Goal: Task Accomplishment & Management: Manage account settings

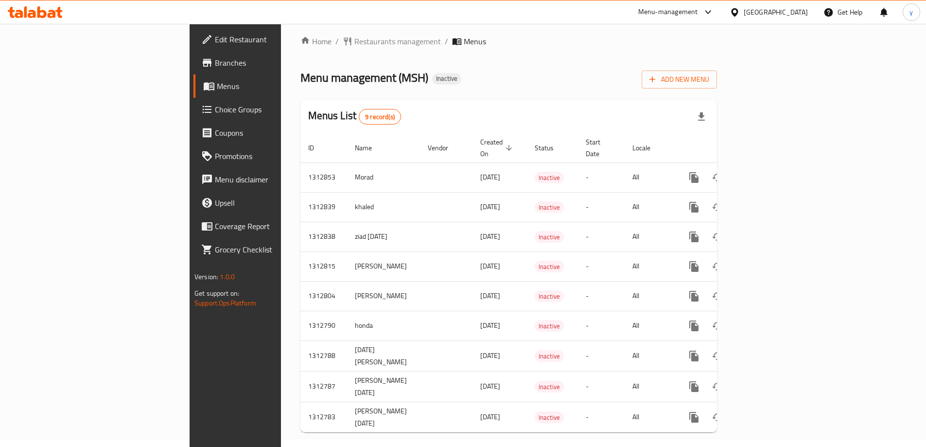
scroll to position [10, 0]
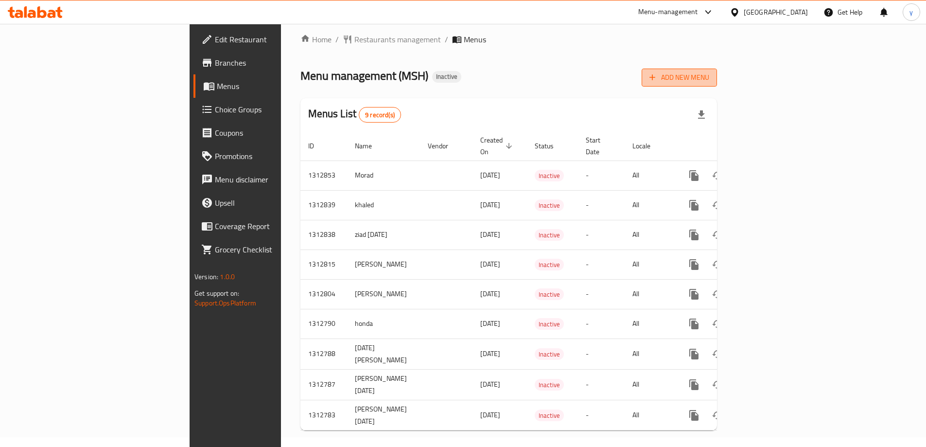
click at [709, 79] on span "Add New Menu" at bounding box center [679, 77] width 60 height 12
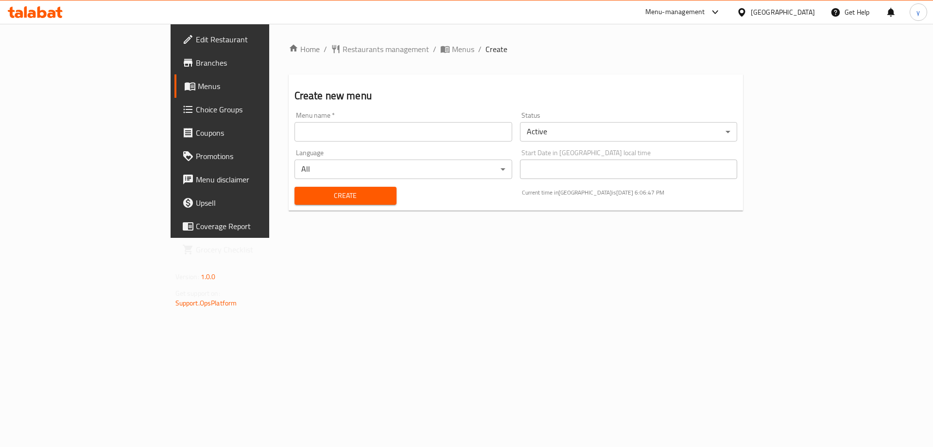
click at [295, 133] on input "text" at bounding box center [404, 131] width 218 height 19
type input "غ"
type input "youssefff"
click at [742, 130] on div "Status Active ​" at bounding box center [628, 126] width 225 height 37
click at [897, 132] on body "​ Menu-management [GEOGRAPHIC_DATA] Get Help y Edit Restaurant Branches Menus C…" at bounding box center [466, 235] width 933 height 423
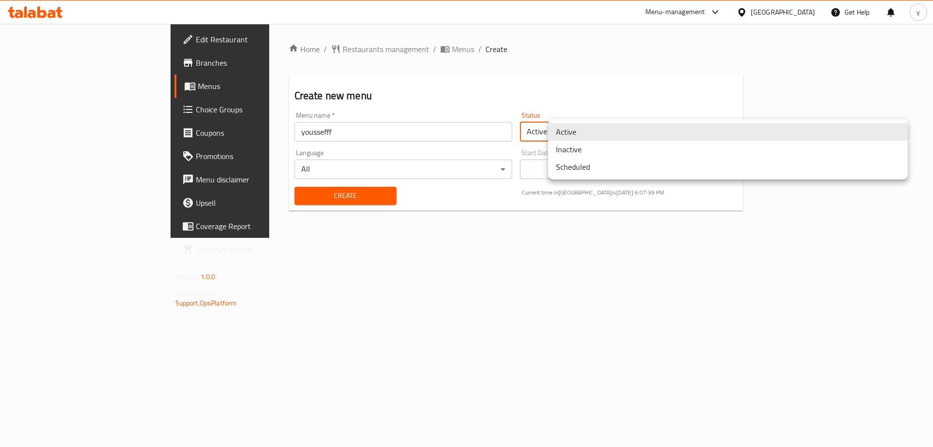
click at [622, 79] on div at bounding box center [466, 223] width 933 height 447
drag, startPoint x: 596, startPoint y: 127, endPoint x: 617, endPoint y: 127, distance: 20.9
click at [596, 127] on body "​ Menu-management [GEOGRAPHIC_DATA] Get Help y Edit Restaurant Branches Menus C…" at bounding box center [466, 235] width 933 height 423
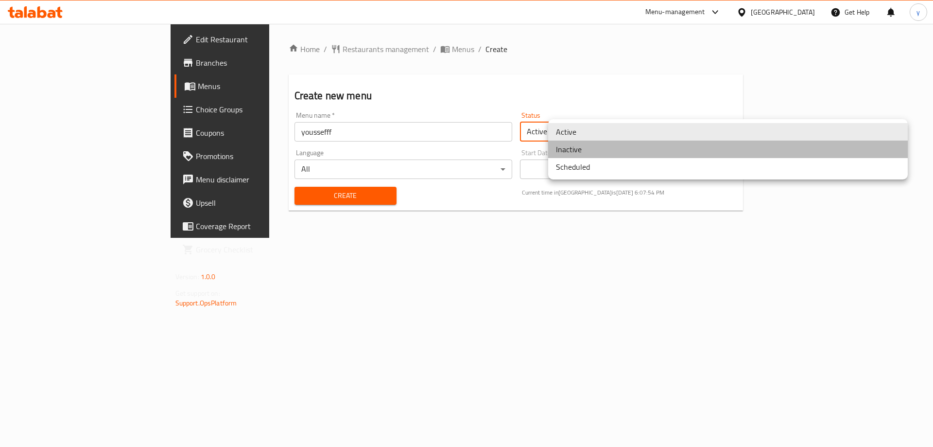
click at [589, 149] on li "Inactive" at bounding box center [728, 148] width 360 height 17
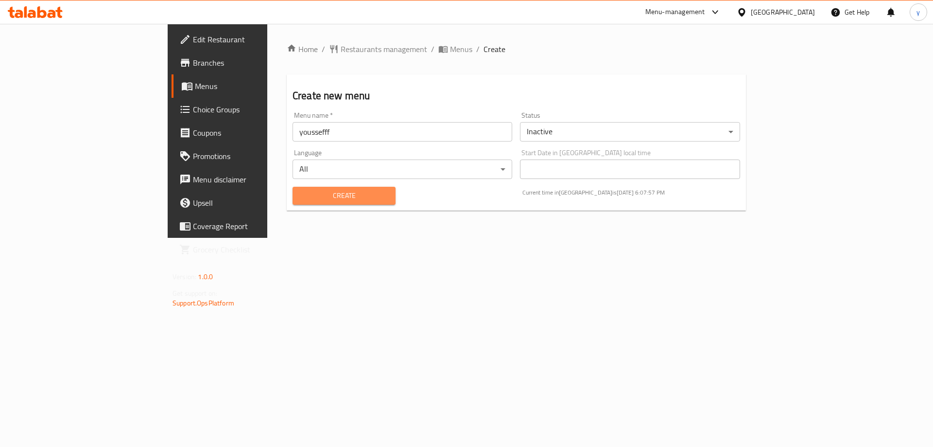
click at [311, 200] on span "Create" at bounding box center [343, 196] width 87 height 12
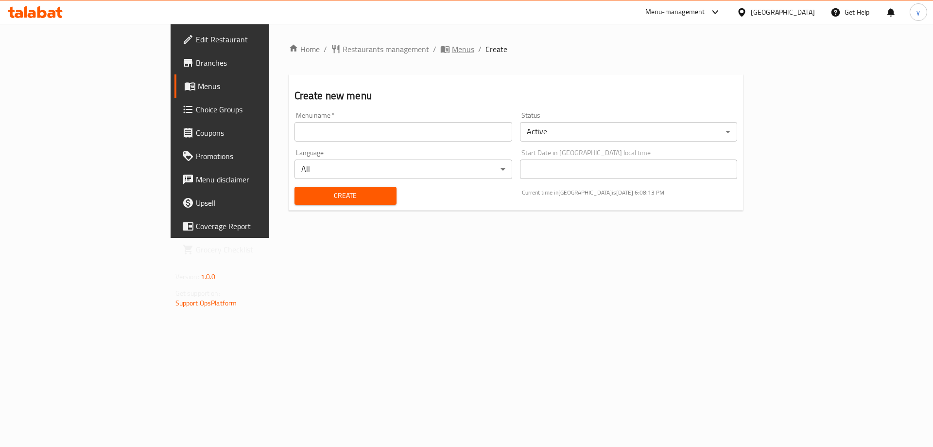
click at [452, 50] on span "Menus" at bounding box center [463, 49] width 22 height 12
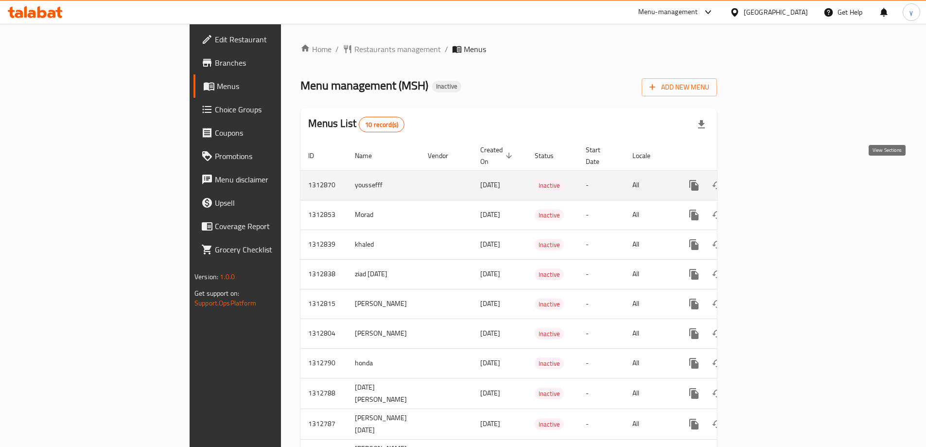
click at [770, 179] on icon "enhanced table" at bounding box center [764, 185] width 12 height 12
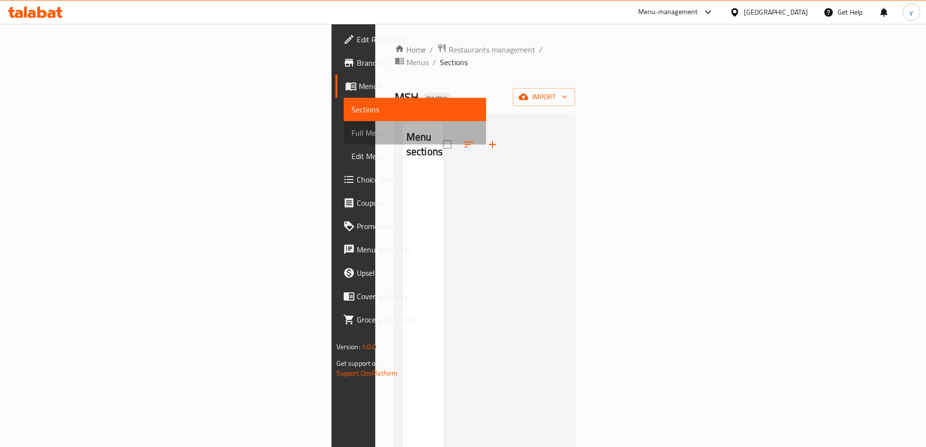
click at [351, 133] on span "Full Menu View" at bounding box center [414, 133] width 127 height 12
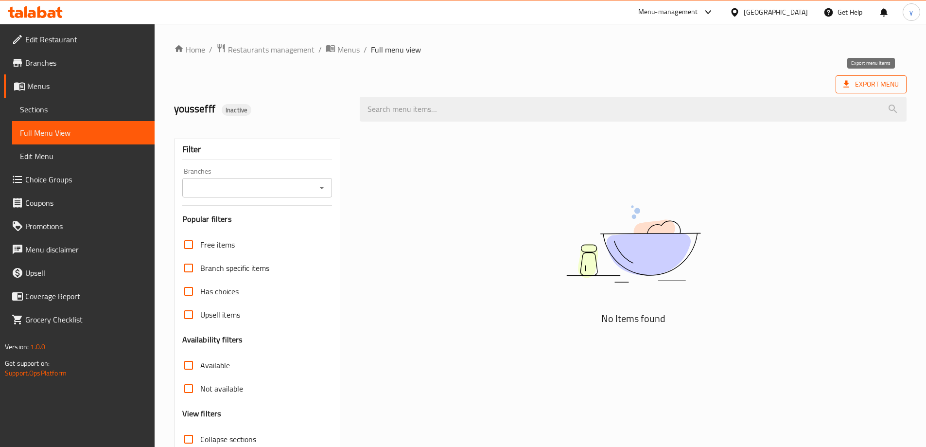
click at [884, 91] on span "Export Menu" at bounding box center [870, 84] width 71 height 18
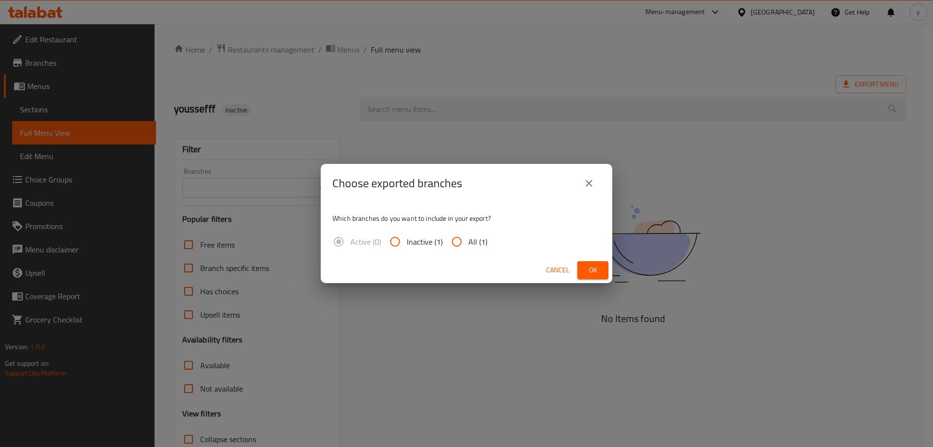
click at [455, 246] on input "All (1)" at bounding box center [456, 241] width 23 height 23
radio input "true"
click at [593, 270] on span "Ok" at bounding box center [593, 270] width 16 height 12
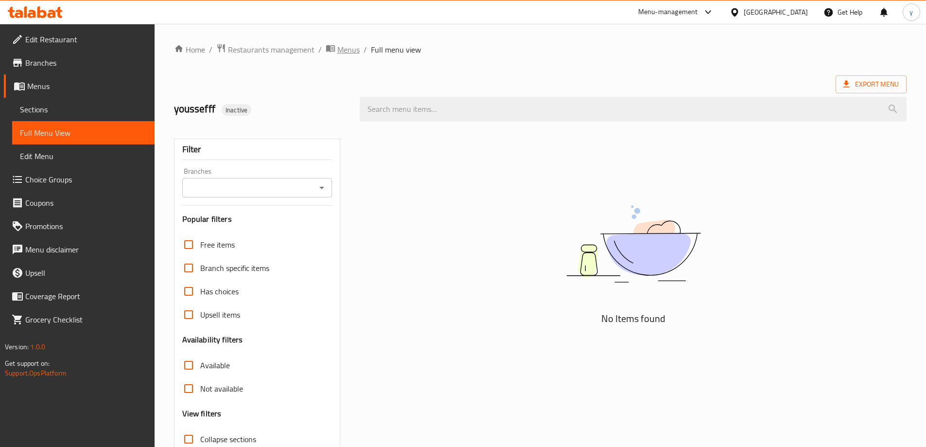
click at [345, 44] on span "Menus" at bounding box center [348, 50] width 22 height 12
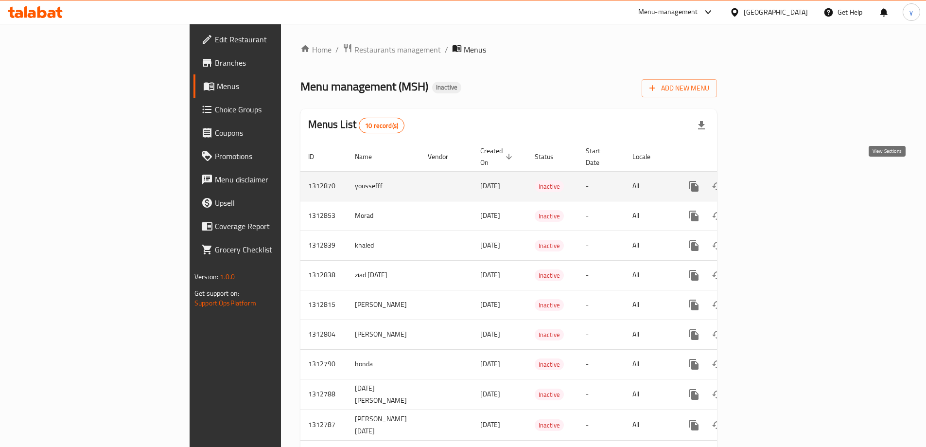
click at [768, 182] on icon "enhanced table" at bounding box center [764, 186] width 9 height 9
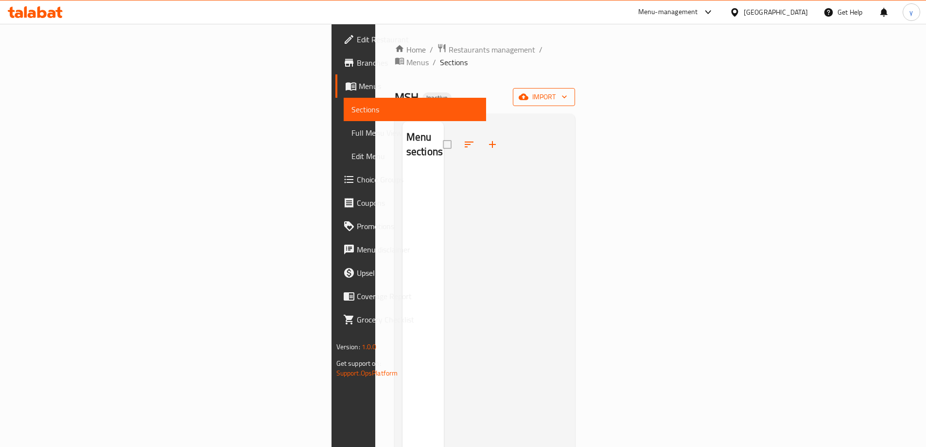
click at [567, 91] on span "import" at bounding box center [543, 97] width 47 height 12
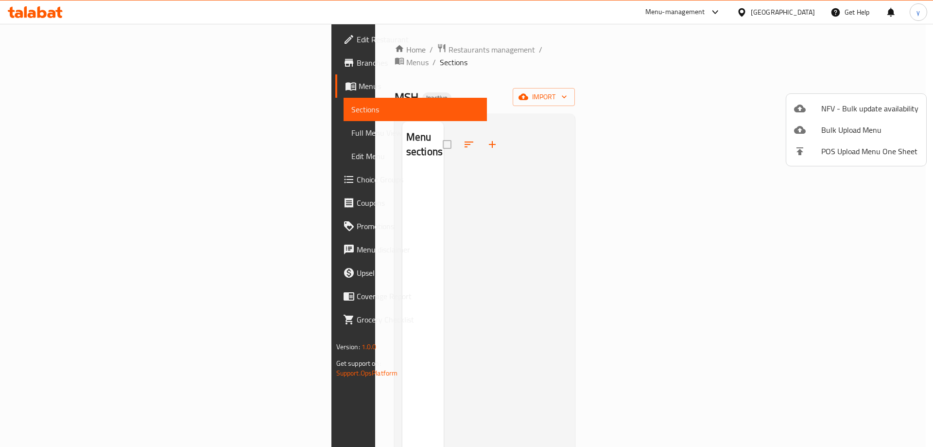
click at [670, 128] on div at bounding box center [466, 223] width 933 height 447
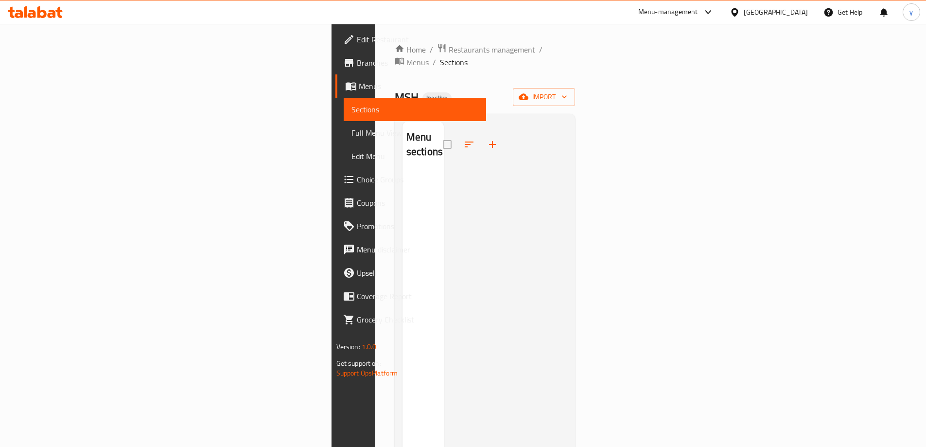
click at [351, 134] on span "Full Menu View" at bounding box center [414, 133] width 127 height 12
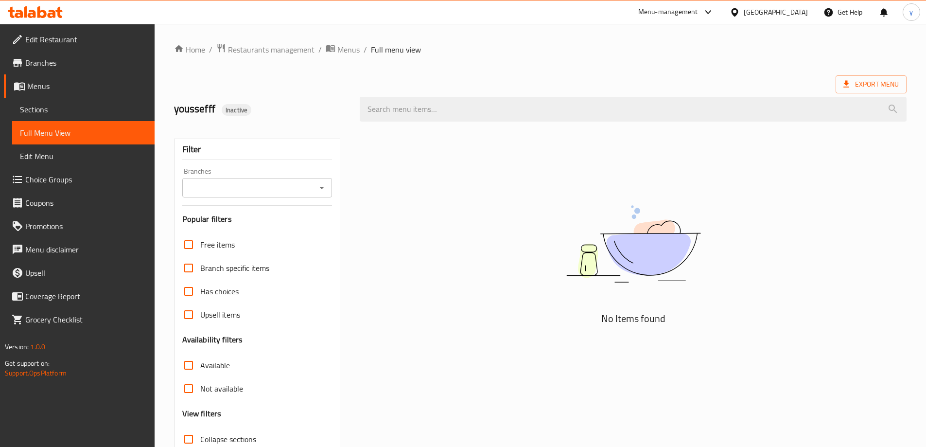
click at [21, 104] on span "Sections" at bounding box center [83, 110] width 127 height 12
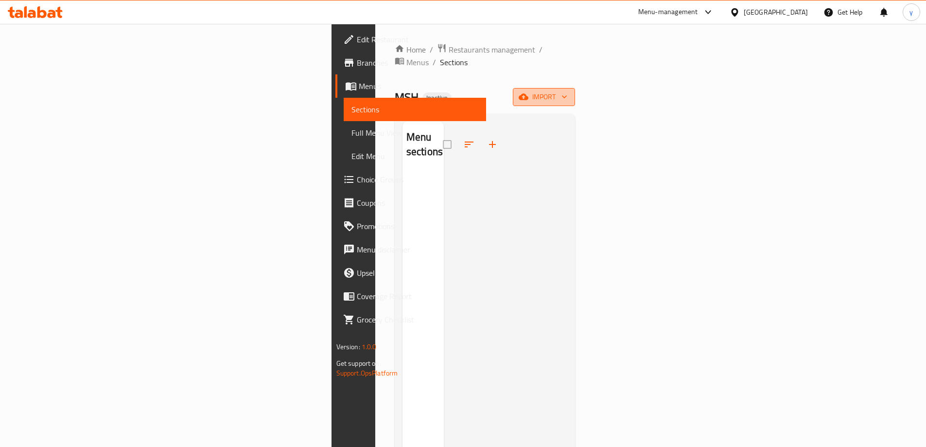
click at [567, 91] on span "import" at bounding box center [543, 97] width 47 height 12
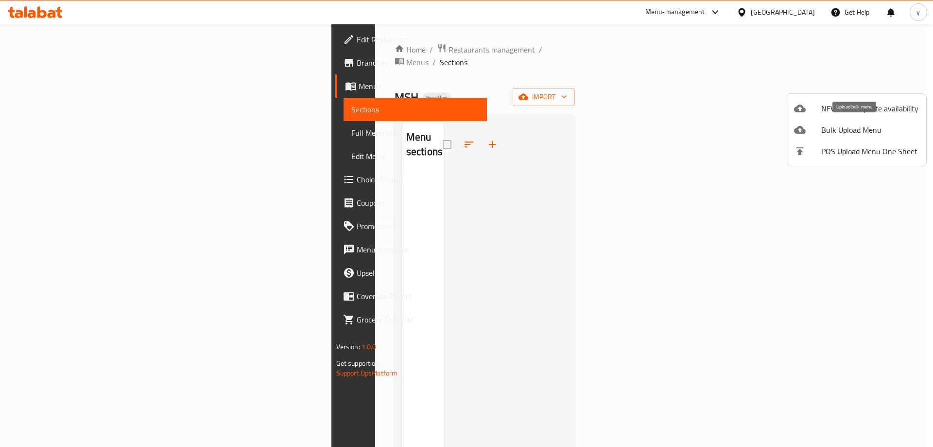
click at [860, 124] on span "Bulk Upload Menu" at bounding box center [869, 130] width 97 height 12
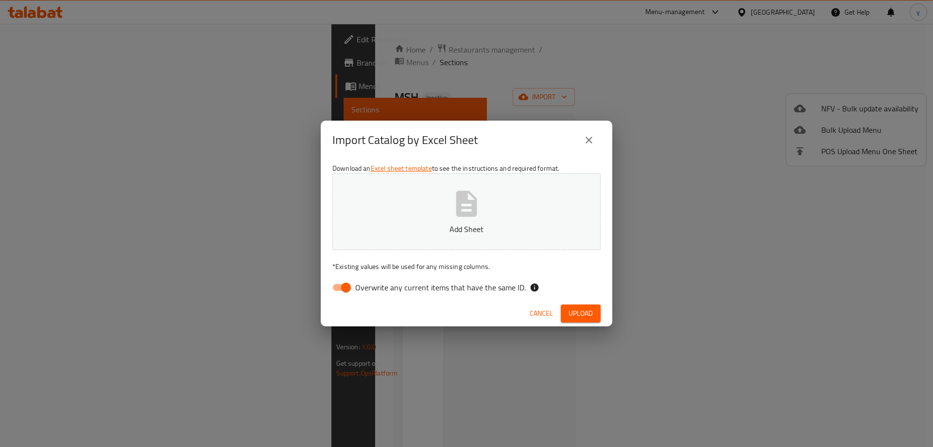
click at [454, 221] on button "Add Sheet" at bounding box center [466, 211] width 268 height 77
click at [352, 286] on input "Overwrite any current items that have the same ID." at bounding box center [345, 287] width 55 height 18
checkbox input "false"
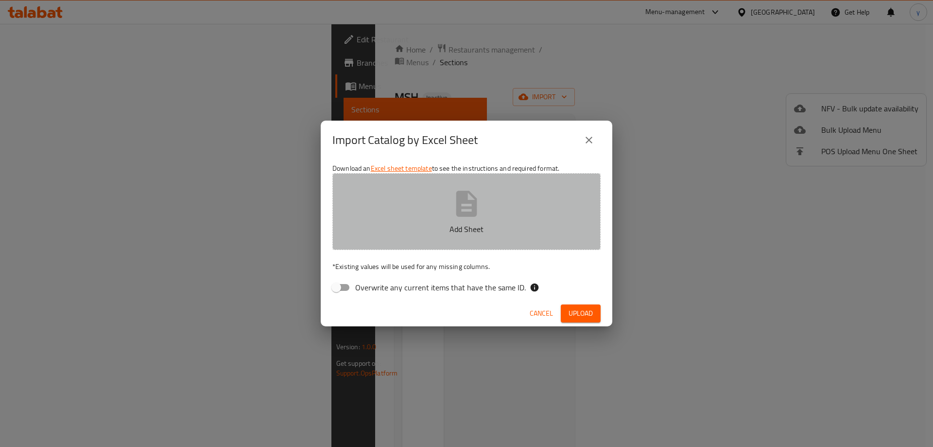
click at [429, 225] on p "Add Sheet" at bounding box center [466, 229] width 238 height 12
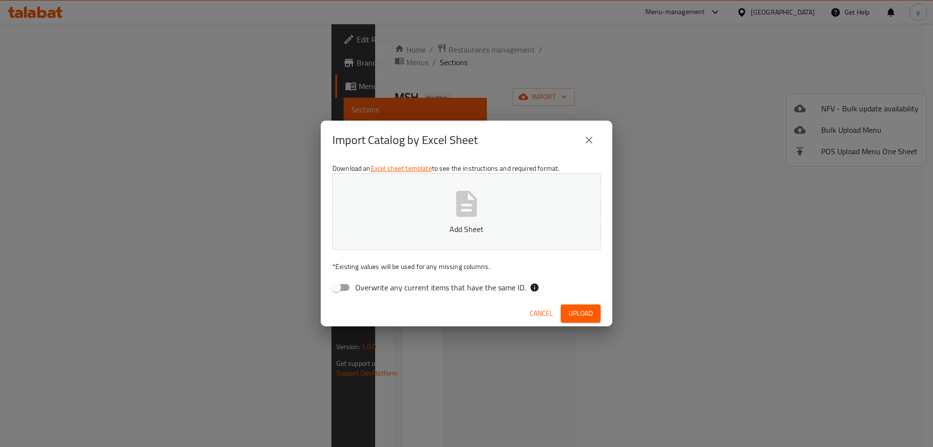
click at [469, 216] on icon "button" at bounding box center [466, 204] width 21 height 26
click at [584, 318] on span "Upload" at bounding box center [581, 313] width 24 height 12
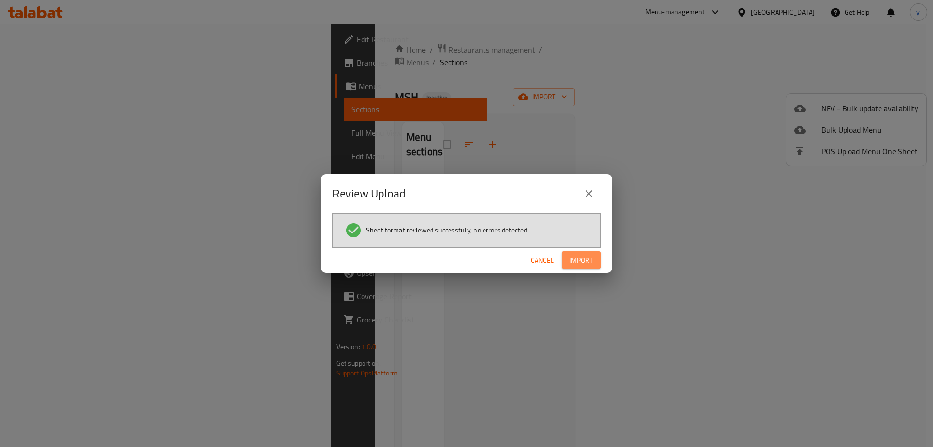
click at [589, 259] on span "Import" at bounding box center [581, 260] width 23 height 12
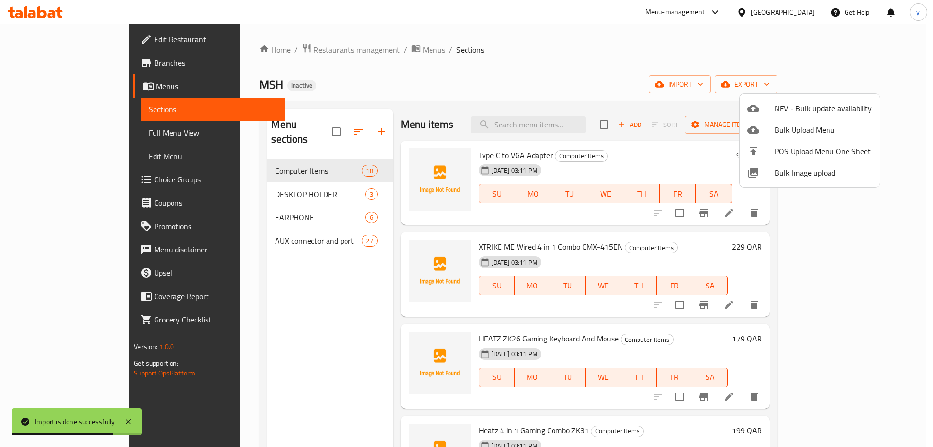
click at [630, 53] on div at bounding box center [466, 223] width 933 height 447
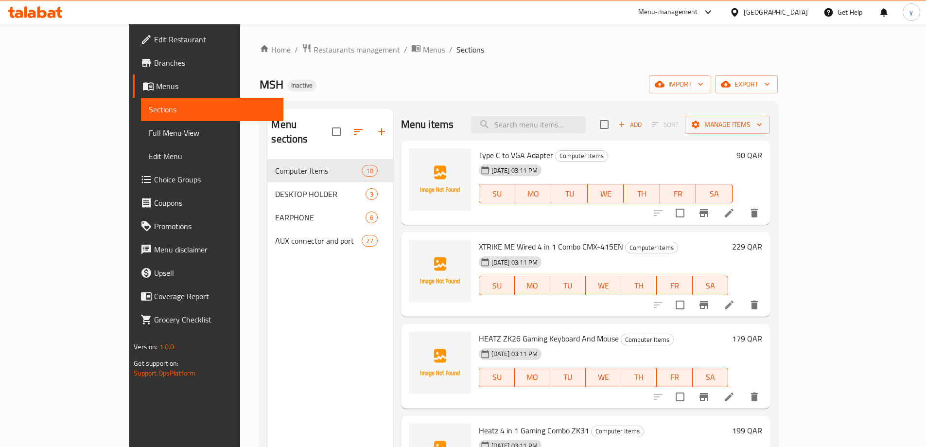
click at [149, 134] on span "Full Menu View" at bounding box center [212, 133] width 127 height 12
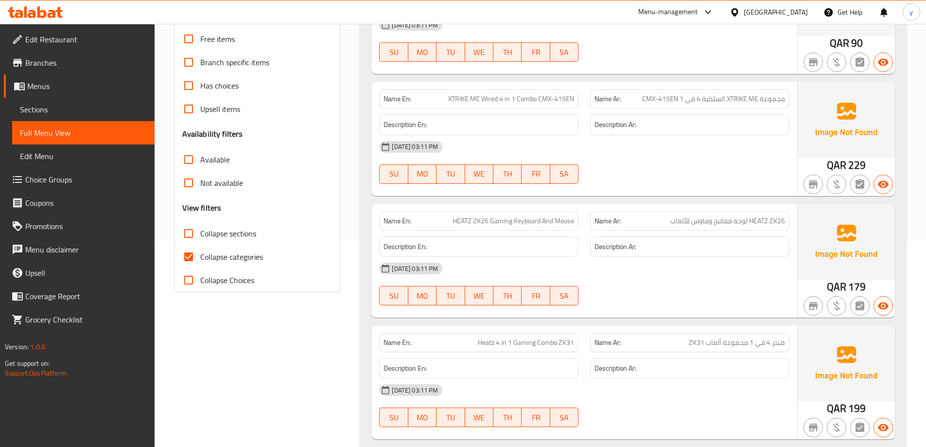
scroll to position [146, 0]
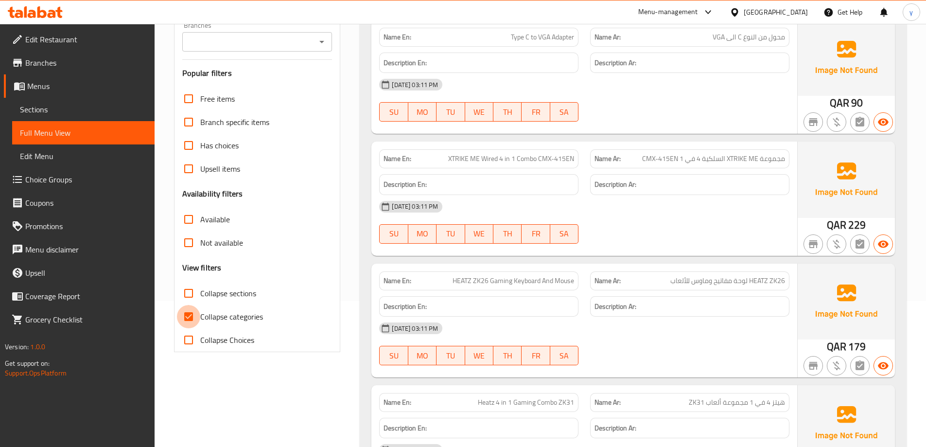
click at [194, 313] on input "Collapse categories" at bounding box center [188, 316] width 23 height 23
click at [183, 316] on input "Collapse categories" at bounding box center [188, 316] width 23 height 23
checkbox input "true"
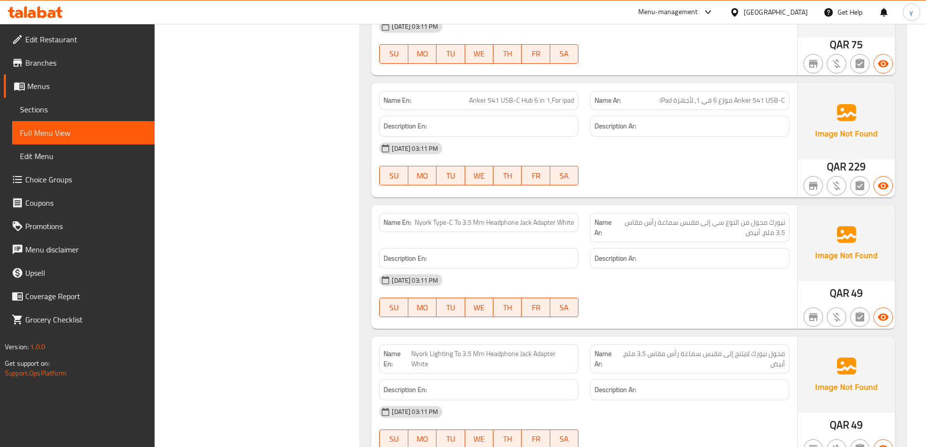
scroll to position [6631, 0]
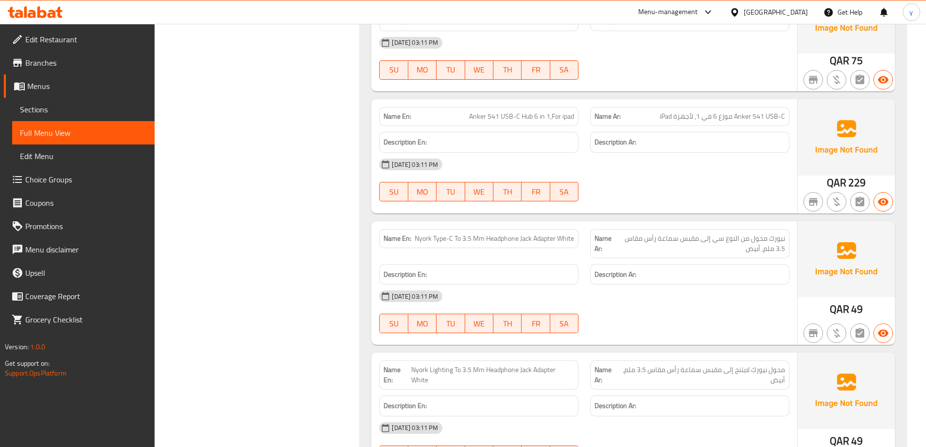
click at [74, 157] on span "Edit Menu" at bounding box center [83, 156] width 127 height 12
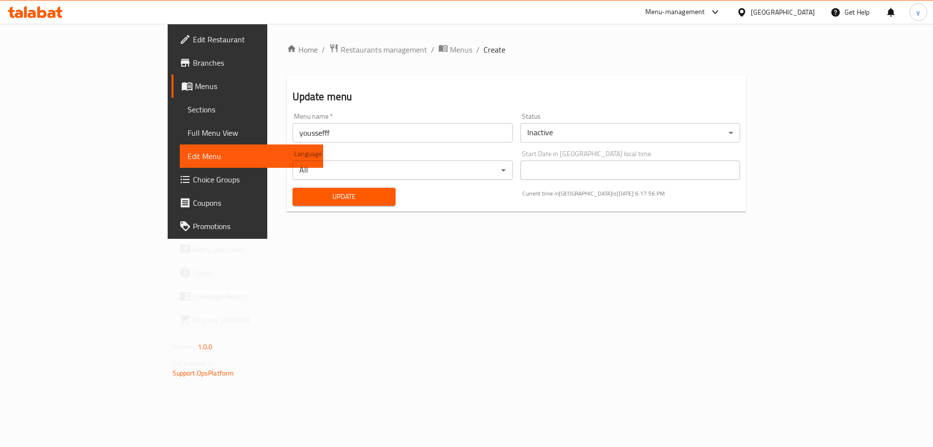
click at [188, 131] on span "Full Menu View" at bounding box center [252, 133] width 128 height 12
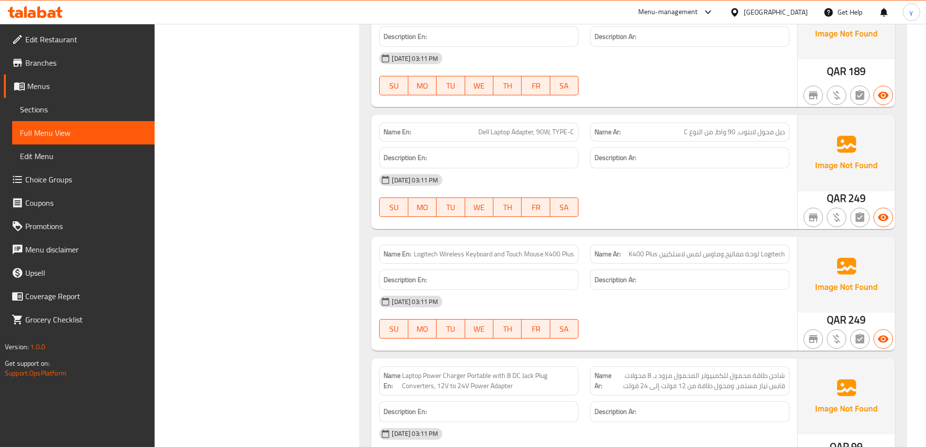
scroll to position [2041, 0]
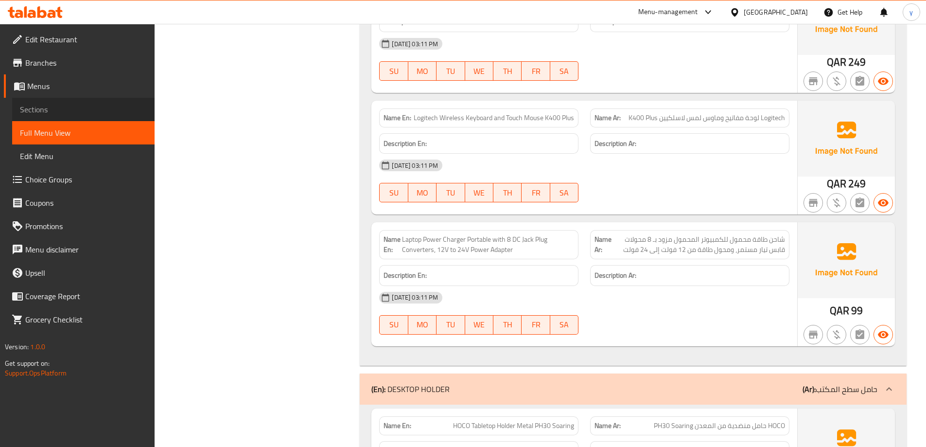
click at [53, 113] on span "Sections" at bounding box center [83, 110] width 127 height 12
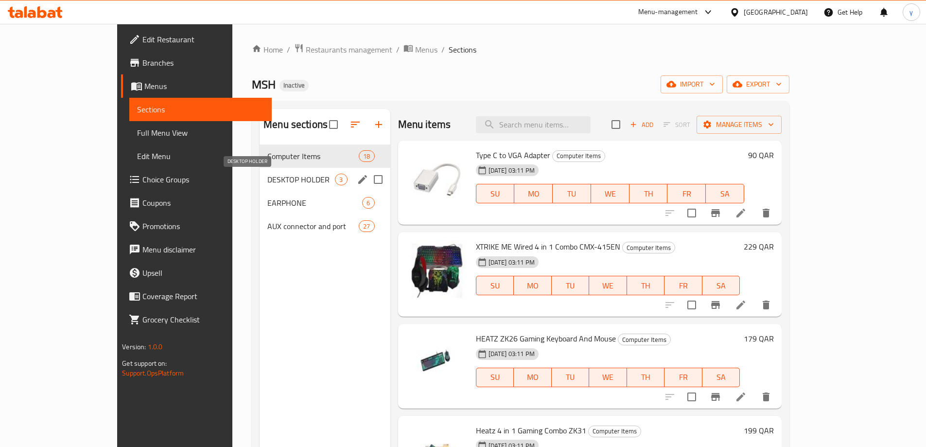
click at [267, 179] on span "DESKTOP HOLDER" at bounding box center [301, 179] width 68 height 12
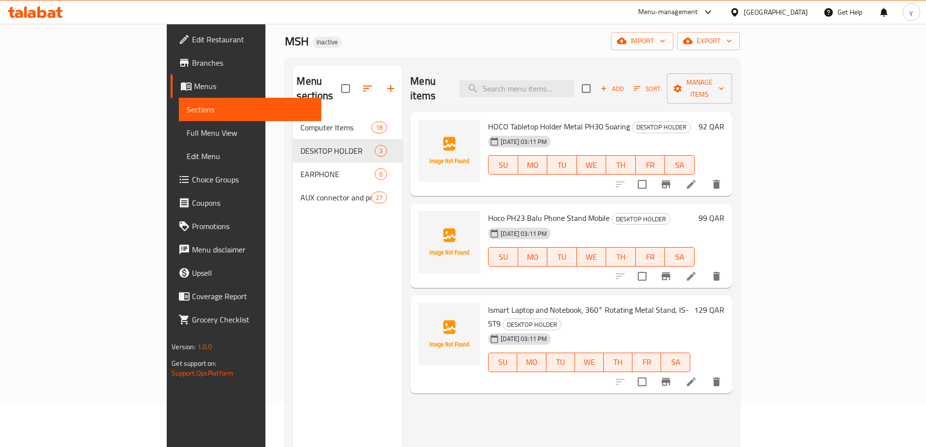
scroll to position [39, 0]
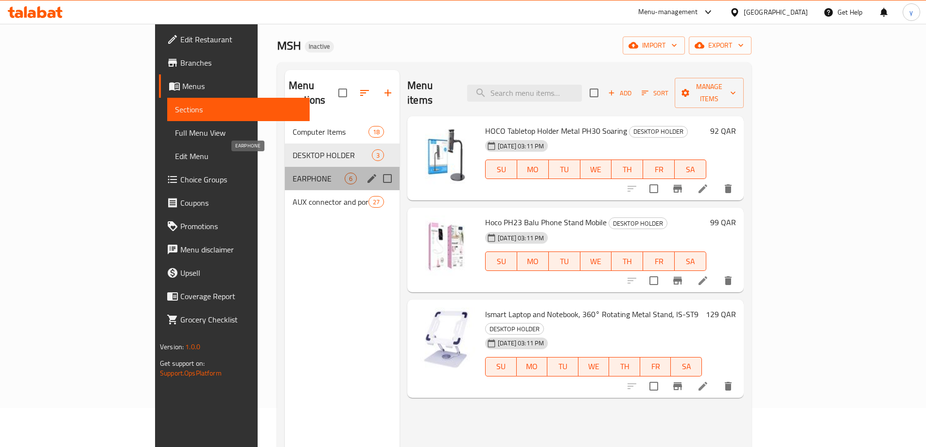
click at [293, 173] on span "EARPHONE" at bounding box center [319, 179] width 52 height 12
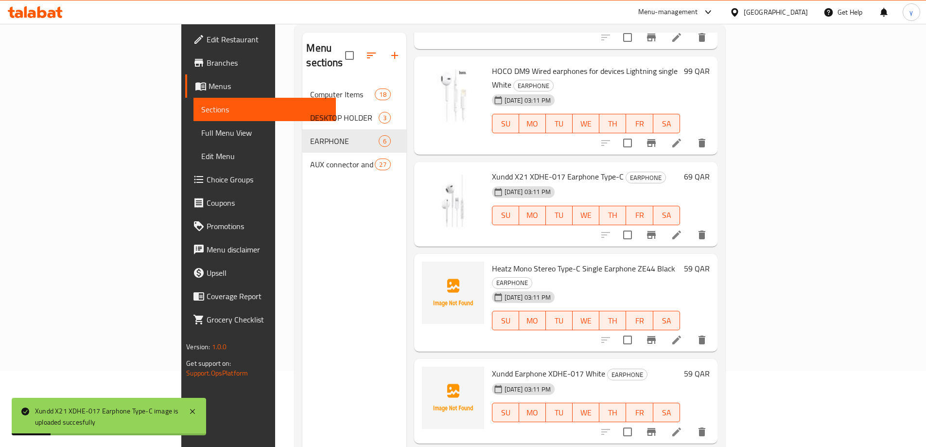
scroll to position [136, 0]
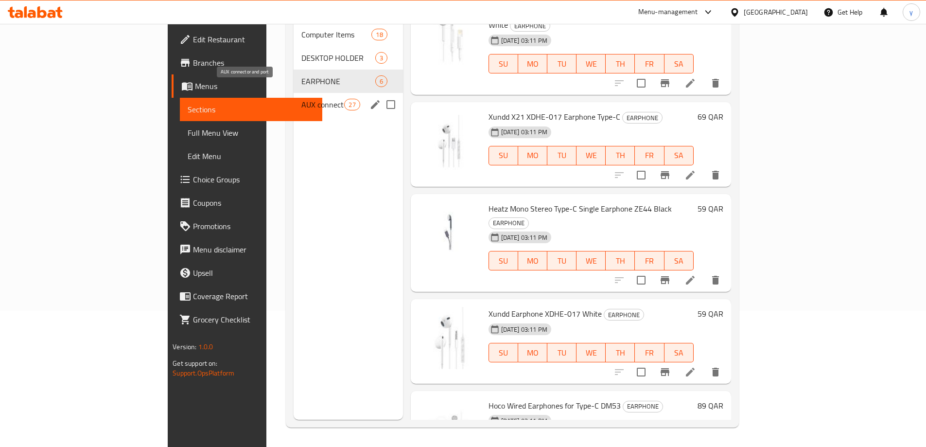
click at [301, 99] on span "AUX connector and port" at bounding box center [322, 105] width 43 height 12
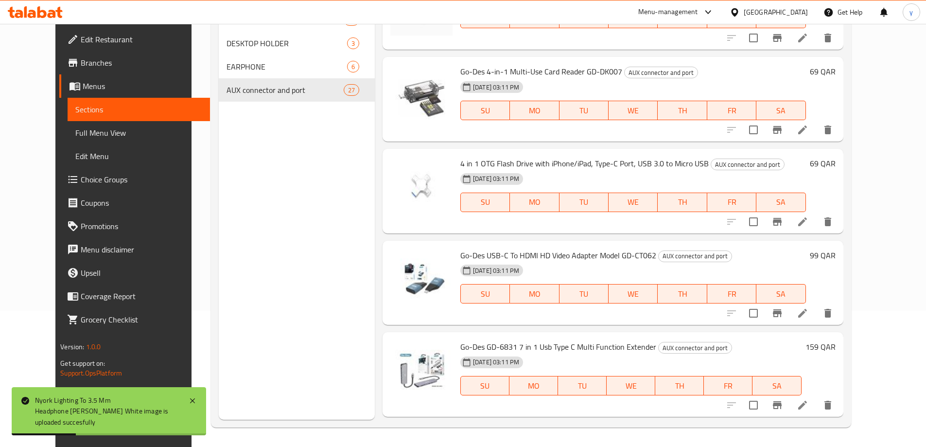
scroll to position [268, 0]
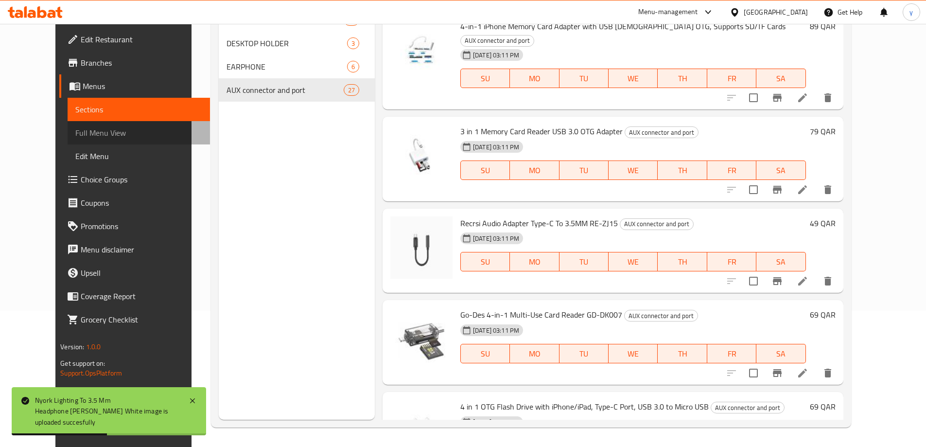
click at [75, 133] on span "Full Menu View" at bounding box center [138, 133] width 127 height 12
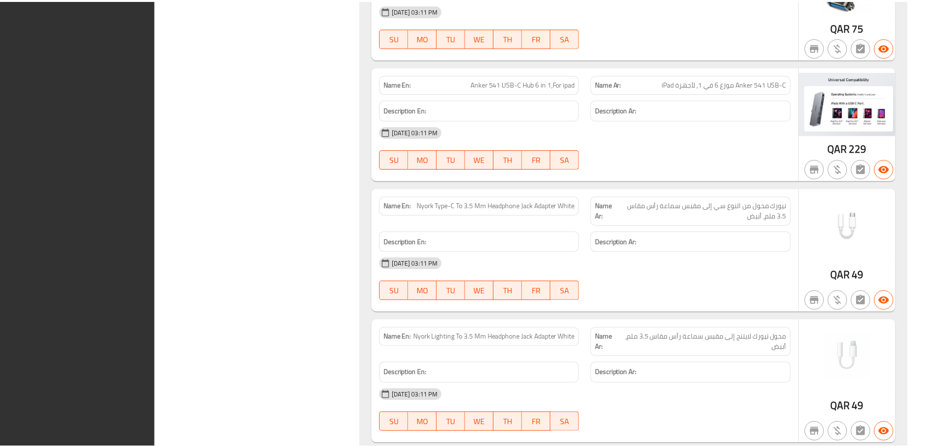
scroll to position [6655, 0]
